Goal: Find specific page/section: Find specific page/section

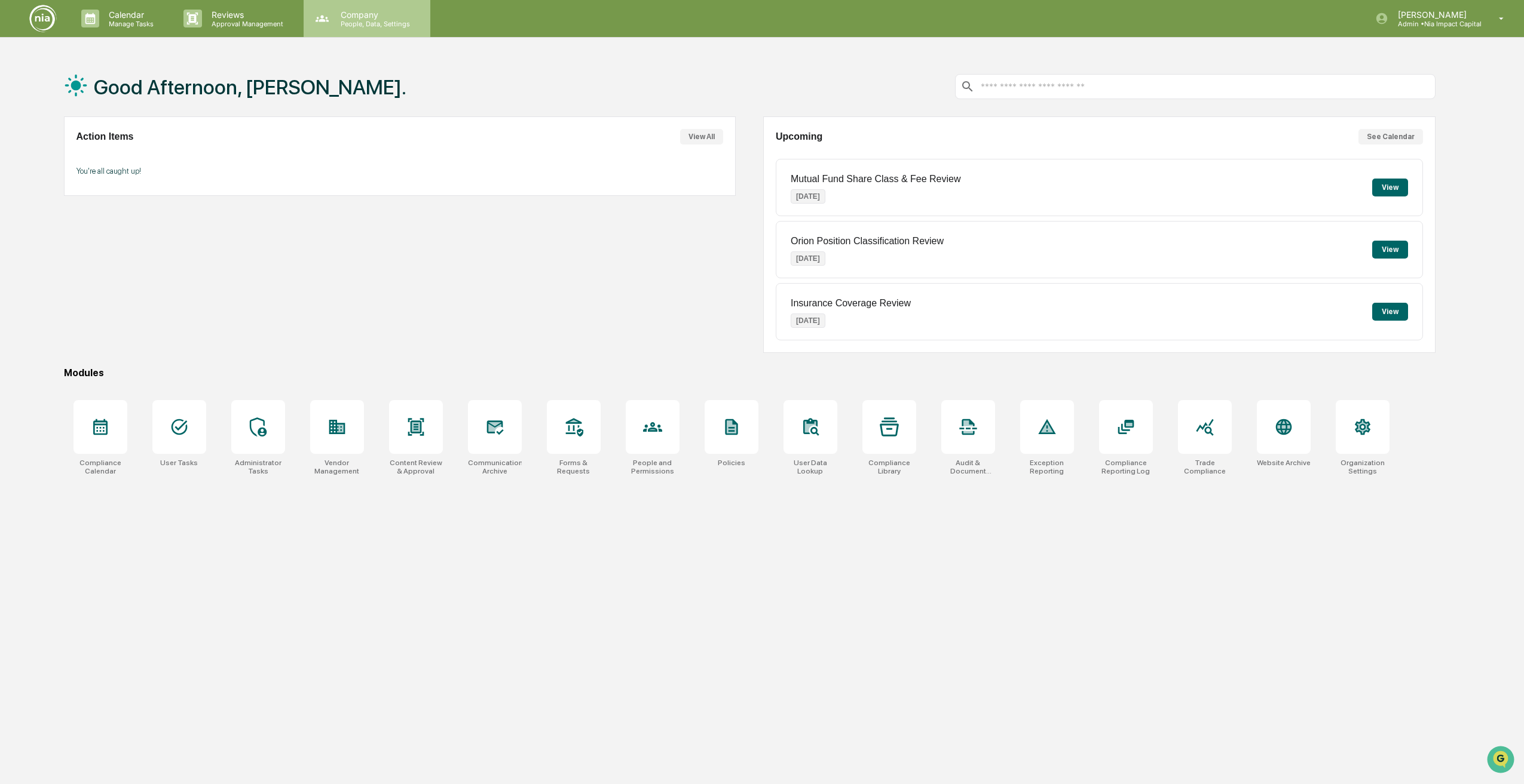
click at [372, 33] on div "Company People, Data, Settings" at bounding box center [367, 19] width 127 height 37
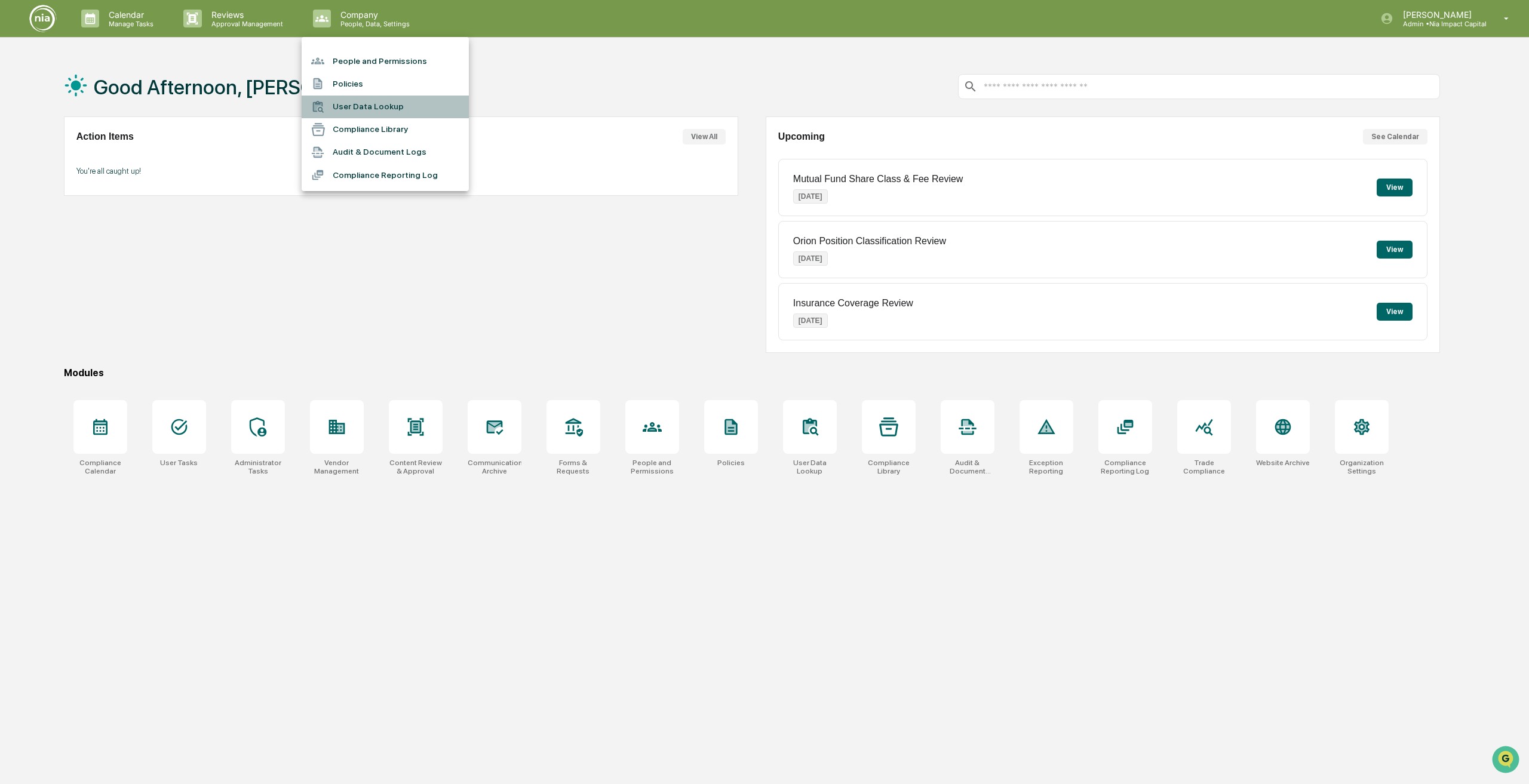
click at [344, 104] on li "User Data Lookup" at bounding box center [386, 107] width 168 height 23
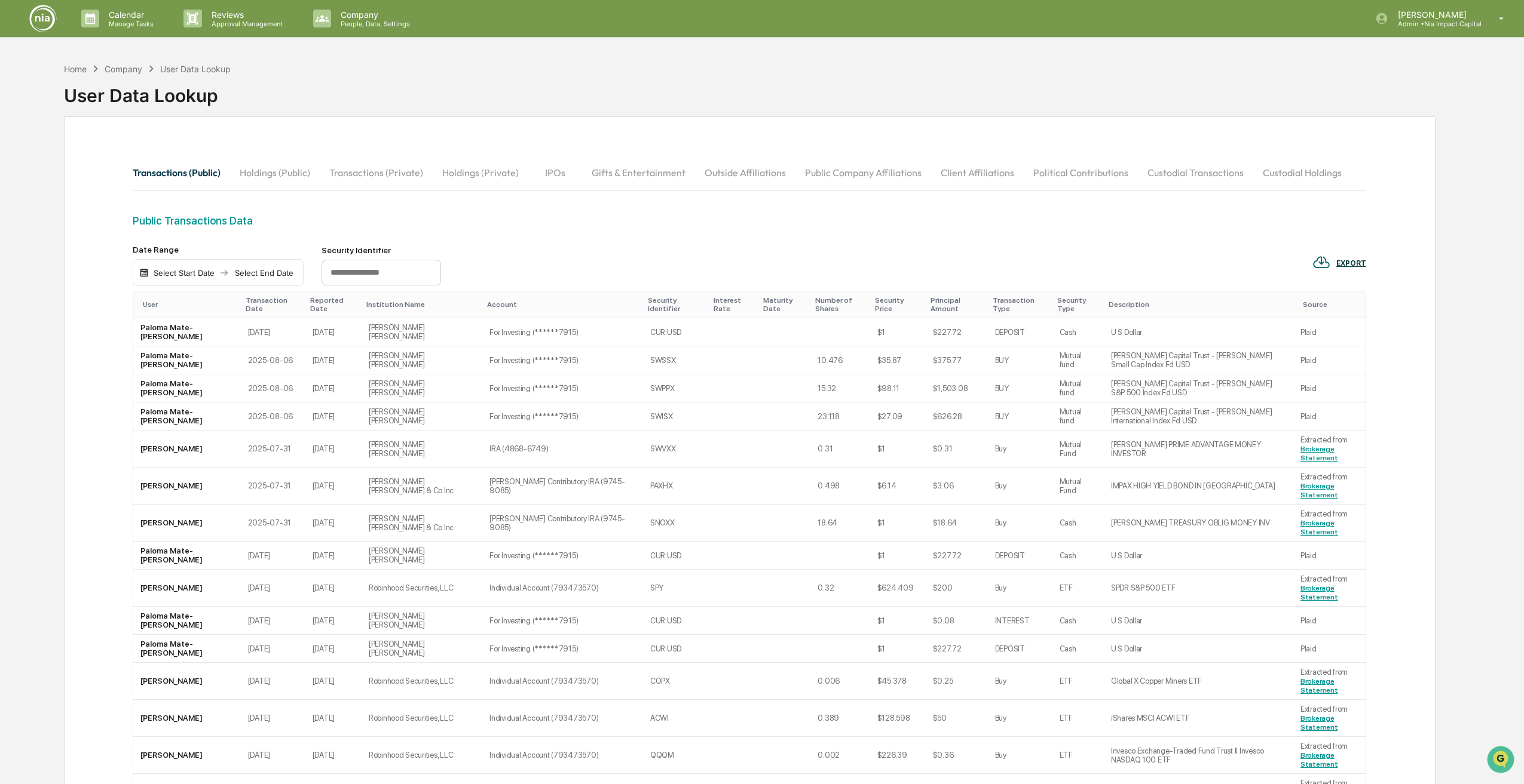
click at [297, 176] on button "Holdings (Public)" at bounding box center [275, 172] width 90 height 28
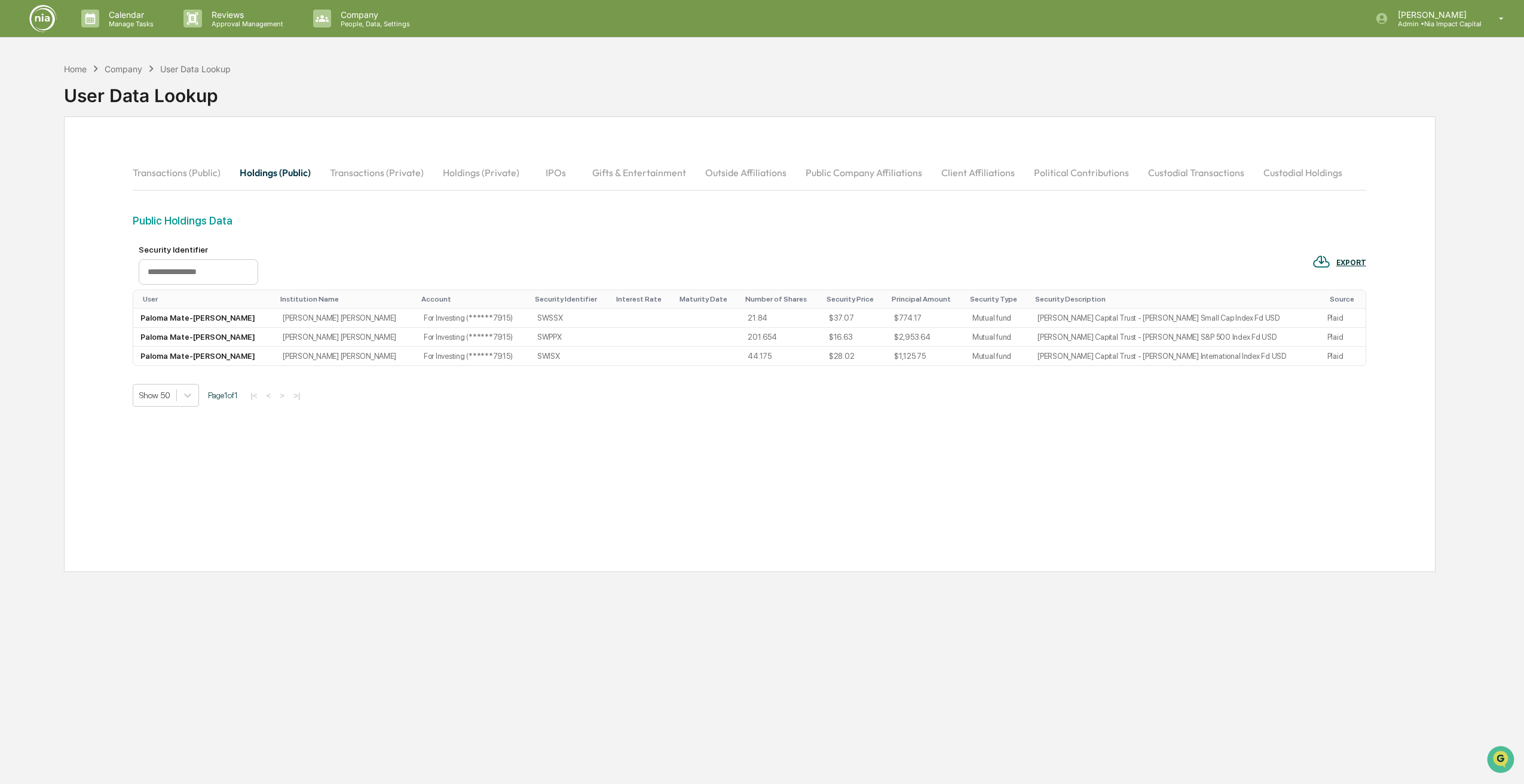
click at [1159, 177] on button "Custodial Transactions" at bounding box center [1196, 172] width 116 height 28
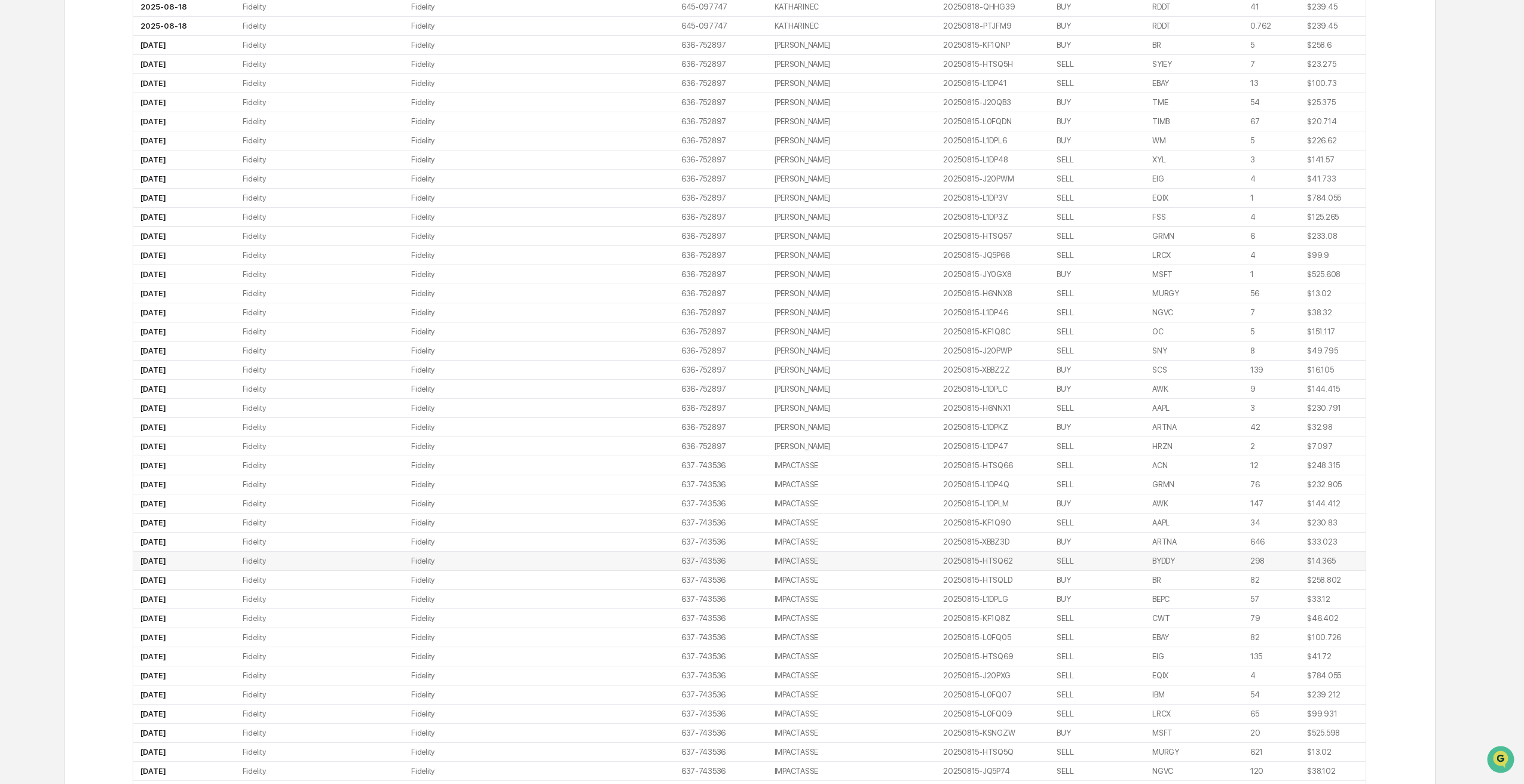
scroll to position [210, 0]
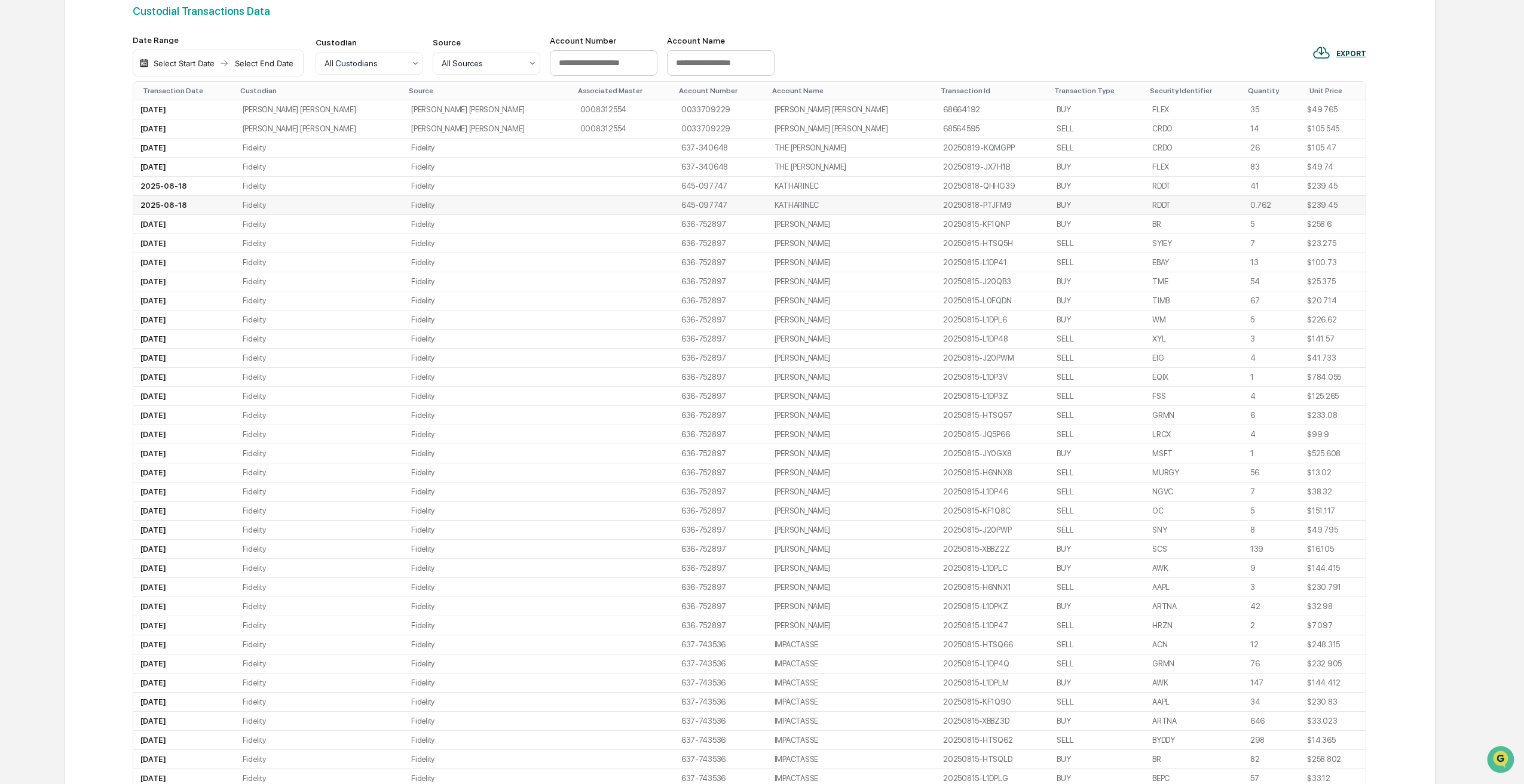
click at [767, 203] on td "KATHARINEC" at bounding box center [852, 206] width 169 height 20
